Goal: Task Accomplishment & Management: Use online tool/utility

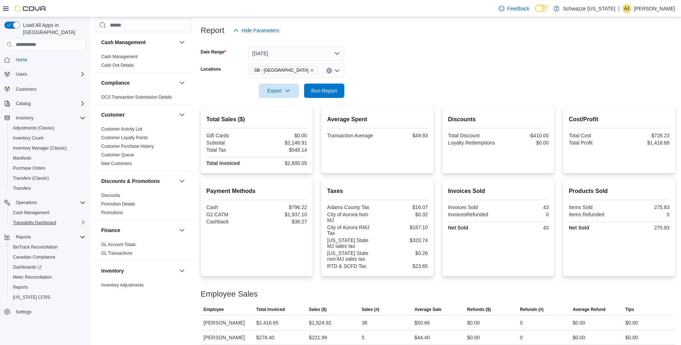
scroll to position [431, 0]
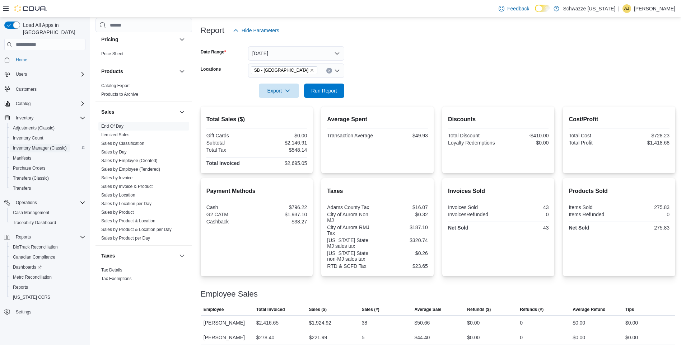
click at [38, 145] on span "Inventory Manager (Classic)" at bounding box center [40, 148] width 54 height 6
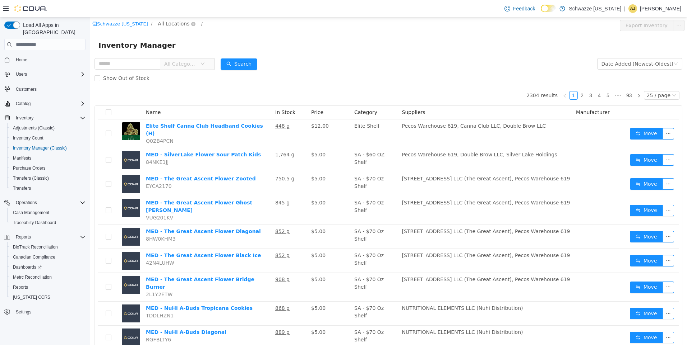
click at [161, 27] on span "All Locations" at bounding box center [174, 24] width 32 height 8
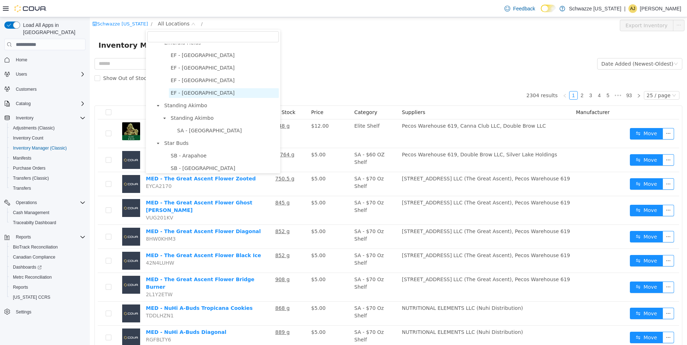
scroll to position [36, 0]
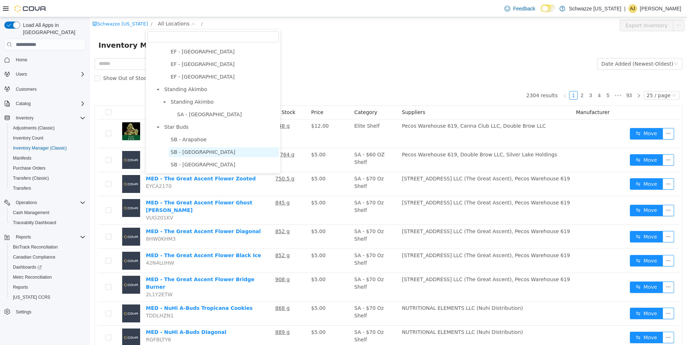
click at [197, 157] on span "SB - [GEOGRAPHIC_DATA]" at bounding box center [224, 153] width 110 height 10
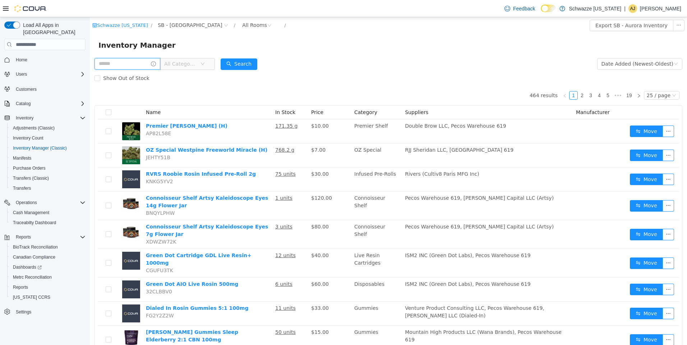
click at [111, 62] on input "text" at bounding box center [127, 63] width 66 height 11
type input "**********"
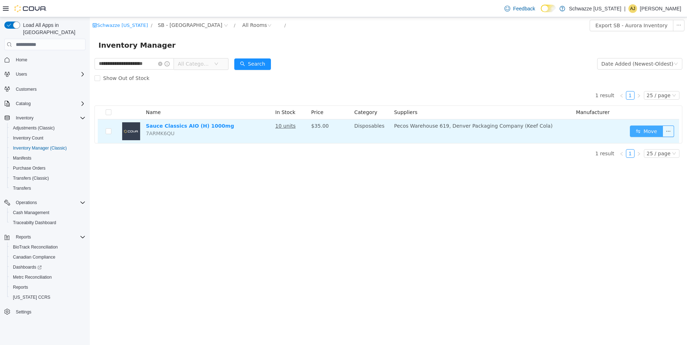
click at [645, 135] on button "Move" at bounding box center [645, 131] width 33 height 11
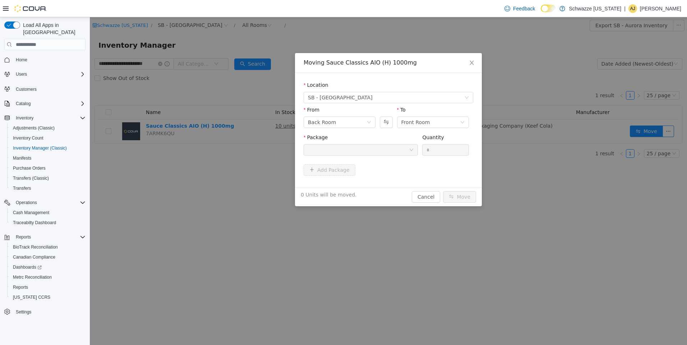
click at [378, 145] on div at bounding box center [358, 150] width 101 height 11
click at [472, 61] on icon "icon: close" at bounding box center [472, 63] width 6 height 6
